Goal: Navigation & Orientation: Find specific page/section

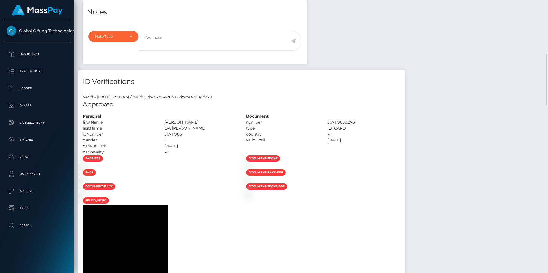
scroll to position [400, 0]
